Goal: Use online tool/utility

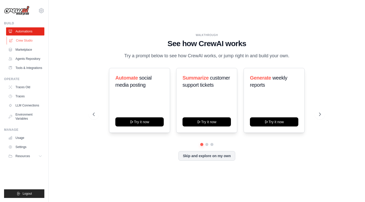
click at [32, 41] on link "Crew Studio" at bounding box center [26, 40] width 38 height 8
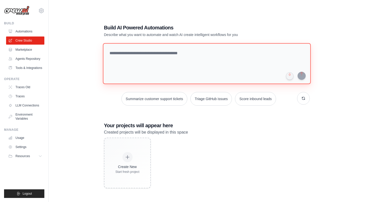
click at [179, 59] on textarea at bounding box center [207, 63] width 208 height 41
click at [181, 55] on textarea at bounding box center [207, 63] width 208 height 41
paste textarea "**********"
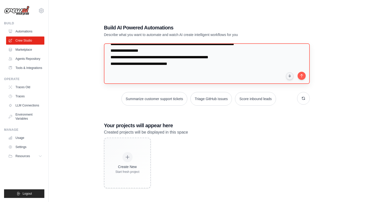
scroll to position [68, 0]
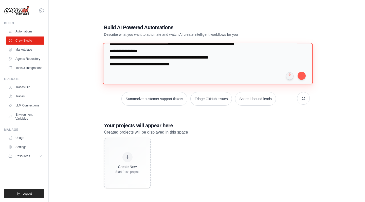
paste textarea "**********"
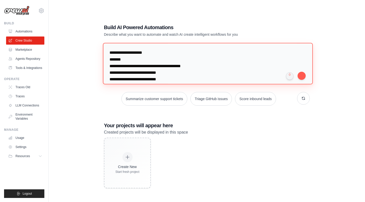
scroll to position [0, 0]
click at [109, 53] on textarea at bounding box center [208, 63] width 210 height 41
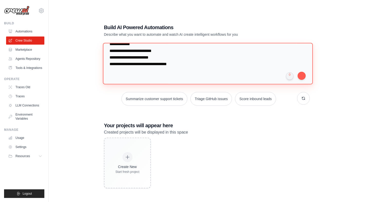
scroll to position [233, 0]
click at [189, 76] on textarea at bounding box center [208, 63] width 210 height 41
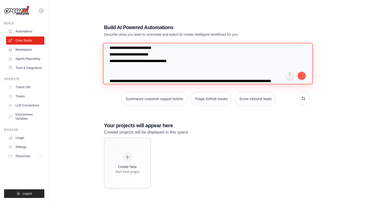
scroll to position [243, 0]
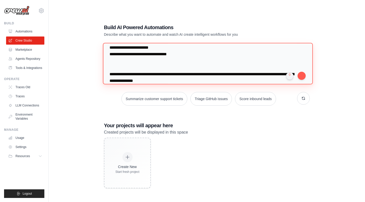
click at [152, 80] on textarea at bounding box center [208, 63] width 210 height 41
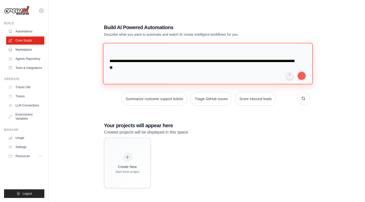
scroll to position [258, 0]
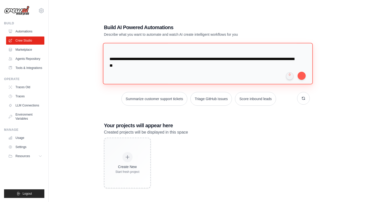
click at [118, 66] on textarea at bounding box center [208, 63] width 210 height 41
click at [141, 66] on textarea at bounding box center [208, 63] width 210 height 41
type textarea "**********"
